Goal: Information Seeking & Learning: Learn about a topic

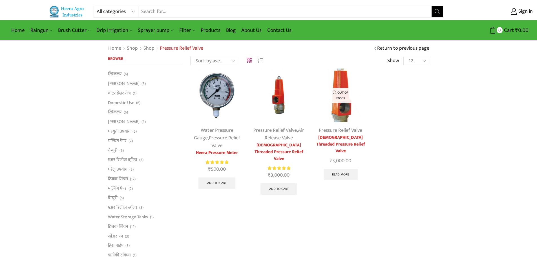
click at [238, 57] on select "Sort by popularity Sort by average rating Sort by latest Sort by price: low to …" at bounding box center [214, 61] width 48 height 8
click at [409, 90] on div "Water Pressure Gauge , Pressure Relief Valve Heera Pressure Meter Rated 5.00 ou…" at bounding box center [309, 137] width 247 height 138
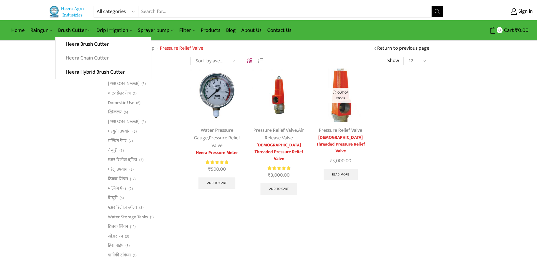
click at [78, 57] on link "Heera Chain Cutter" at bounding box center [102, 58] width 95 height 14
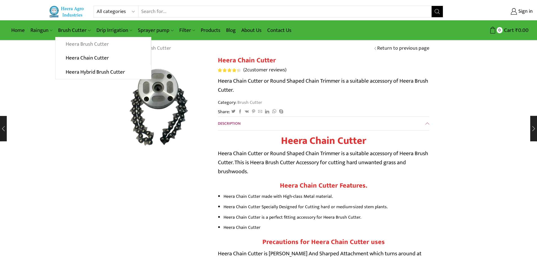
click at [78, 44] on link "Heera Brush Cutter" at bounding box center [102, 44] width 95 height 14
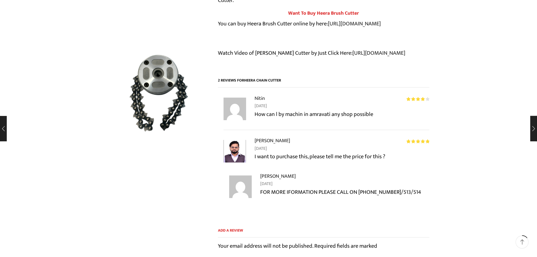
scroll to position [282, 0]
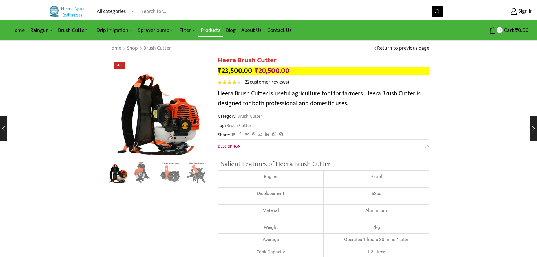
click at [202, 31] on link "Products" at bounding box center [210, 30] width 25 height 13
